Goal: Browse casually: Explore the website without a specific task or goal

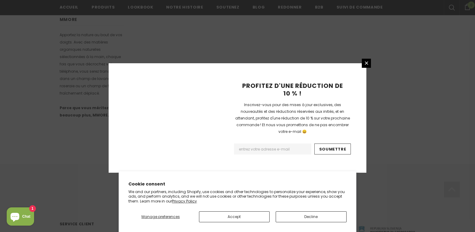
scroll to position [407, 0]
